Goal: Task Accomplishment & Management: Manage account settings

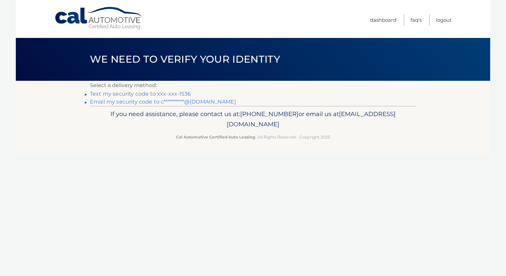
click at [168, 94] on link "Text my security code to xxx-xxx-1536" at bounding box center [140, 94] width 101 height 6
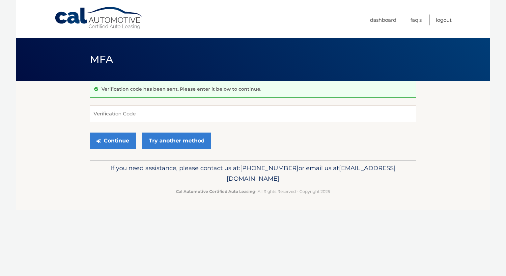
click at [167, 94] on div "Verification code has been sent. Please enter it below to continue." at bounding box center [253, 89] width 326 height 17
click at [202, 114] on input "Verification Code" at bounding box center [253, 113] width 326 height 16
click at [165, 111] on input "Verification Code" at bounding box center [253, 113] width 326 height 16
type input "816186"
click at [117, 139] on button "Continue" at bounding box center [113, 141] width 46 height 16
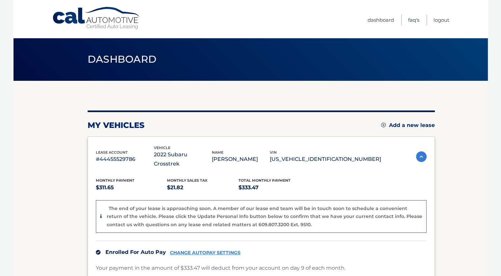
click at [412, 20] on link "FAQ's" at bounding box center [413, 20] width 11 height 11
